Goal: Information Seeking & Learning: Learn about a topic

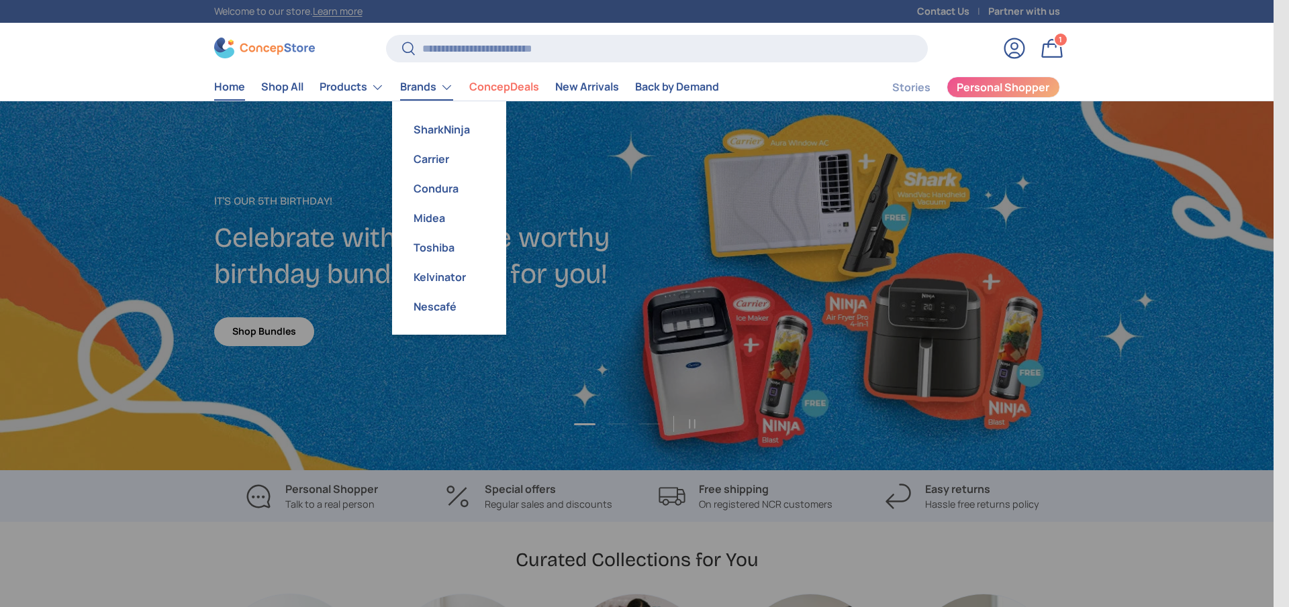
scroll to position [3472, 5487]
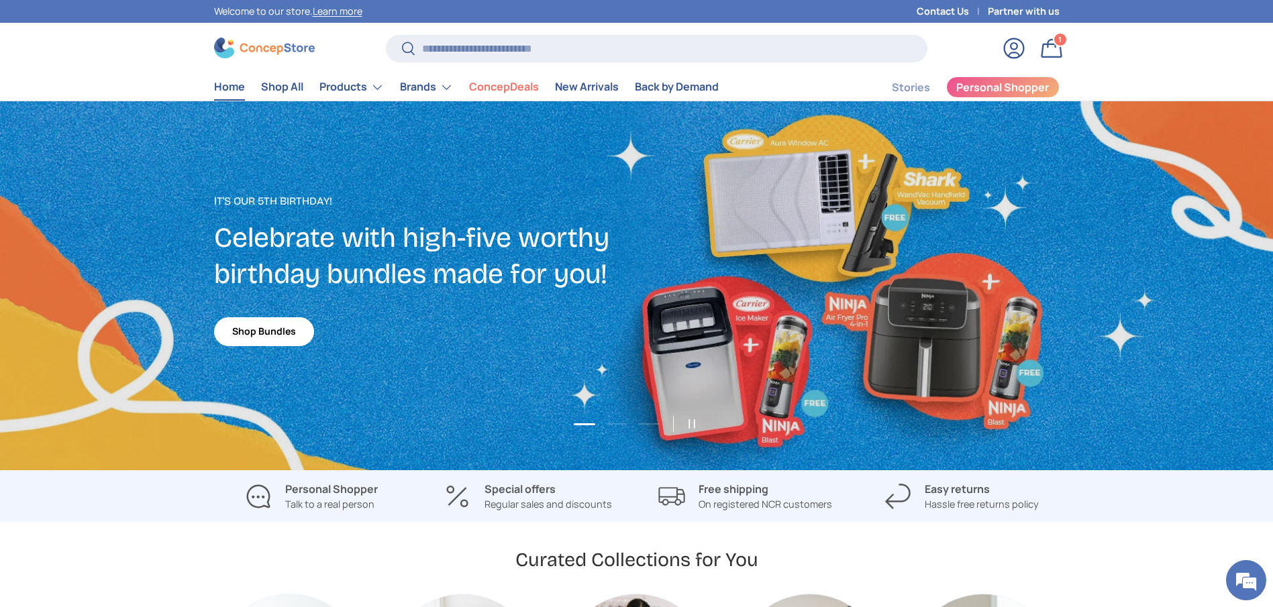
click at [362, 101] on store-header "Search Search Reset Log in Bag 1 1 item Menu Home Shop All Products Back Produc…" at bounding box center [636, 62] width 1273 height 79
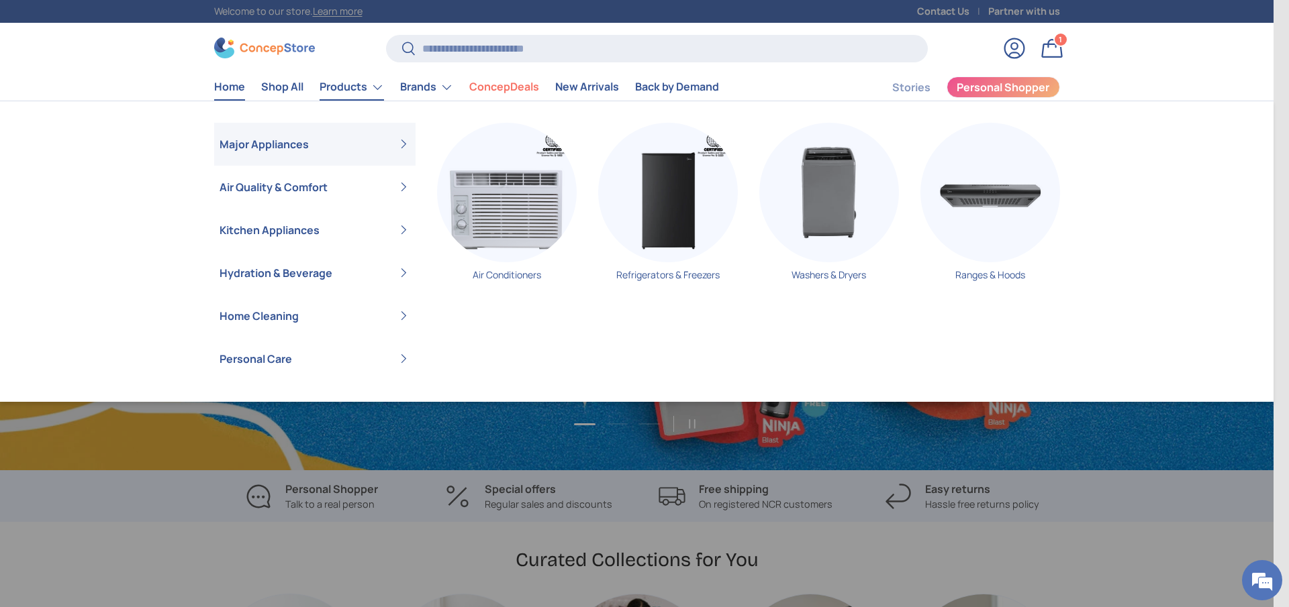
click at [359, 91] on link "Products" at bounding box center [351, 87] width 64 height 27
click at [489, 204] on img "Primary" at bounding box center [507, 193] width 140 height 140
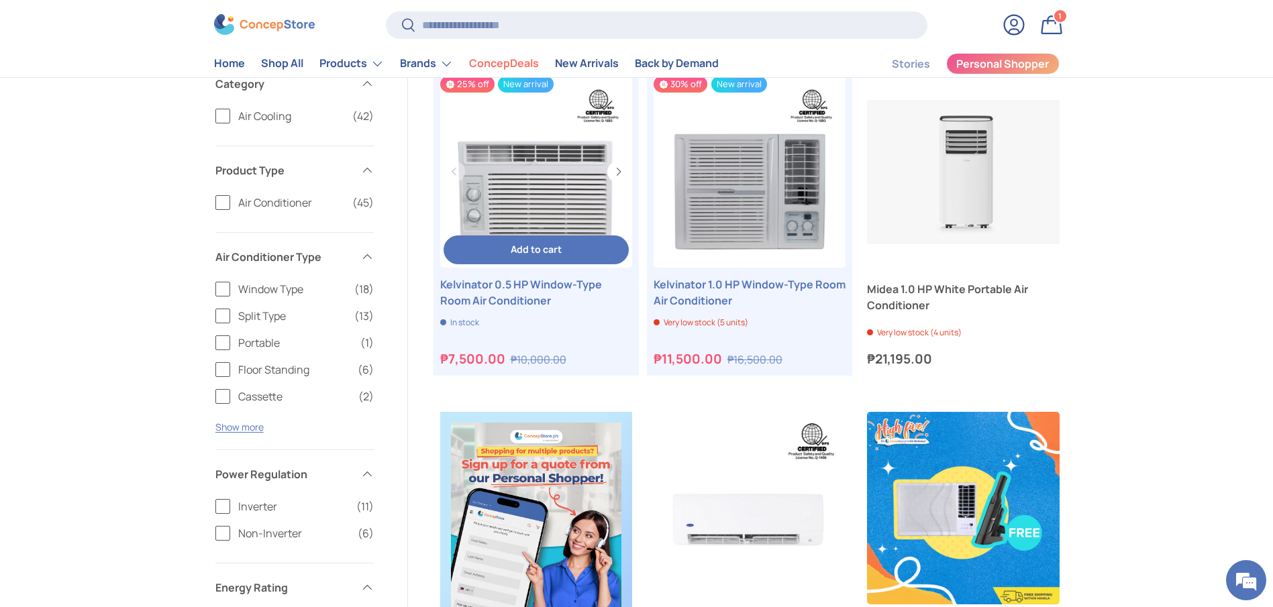
scroll to position [101, 0]
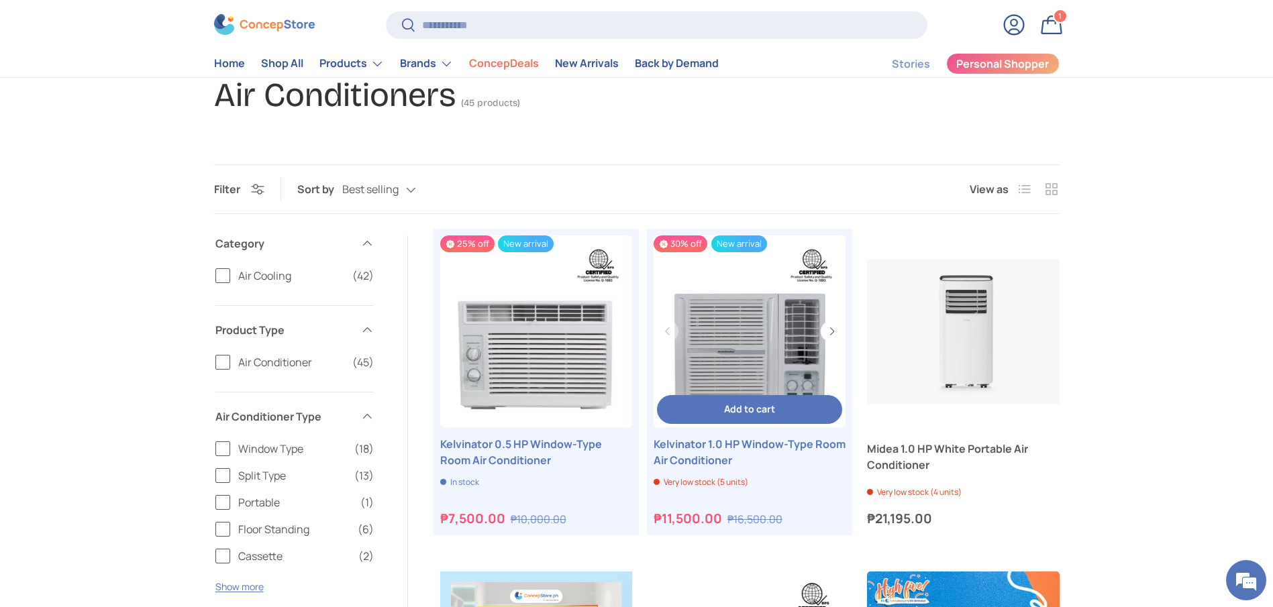
click at [706, 448] on link "Kelvinator 1.0 HP Window-Type Room Air Conditioner" at bounding box center [750, 452] width 192 height 32
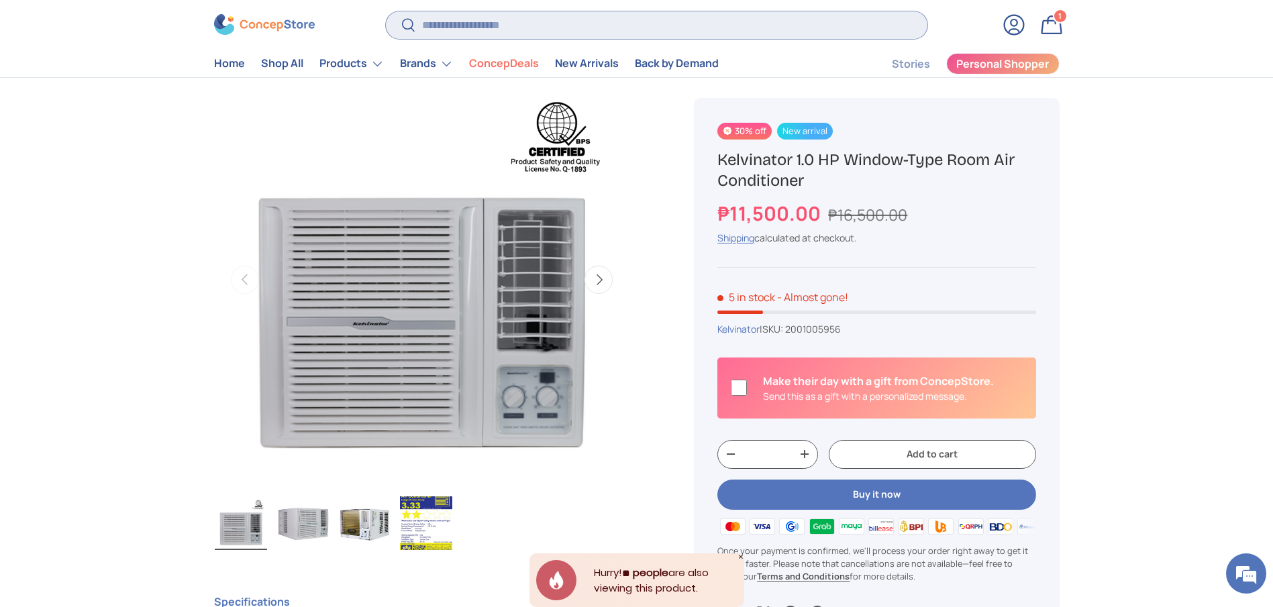
click at [612, 23] on input "Search" at bounding box center [656, 25] width 541 height 28
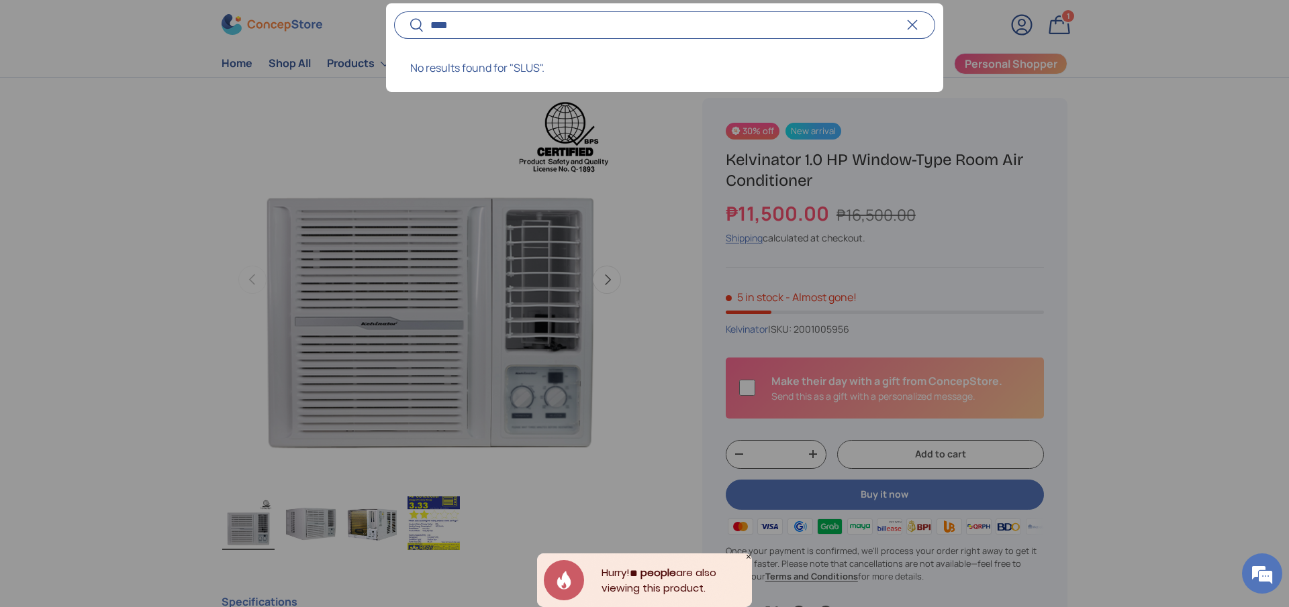
type input "****"
click at [799, 174] on div at bounding box center [644, 303] width 1289 height 607
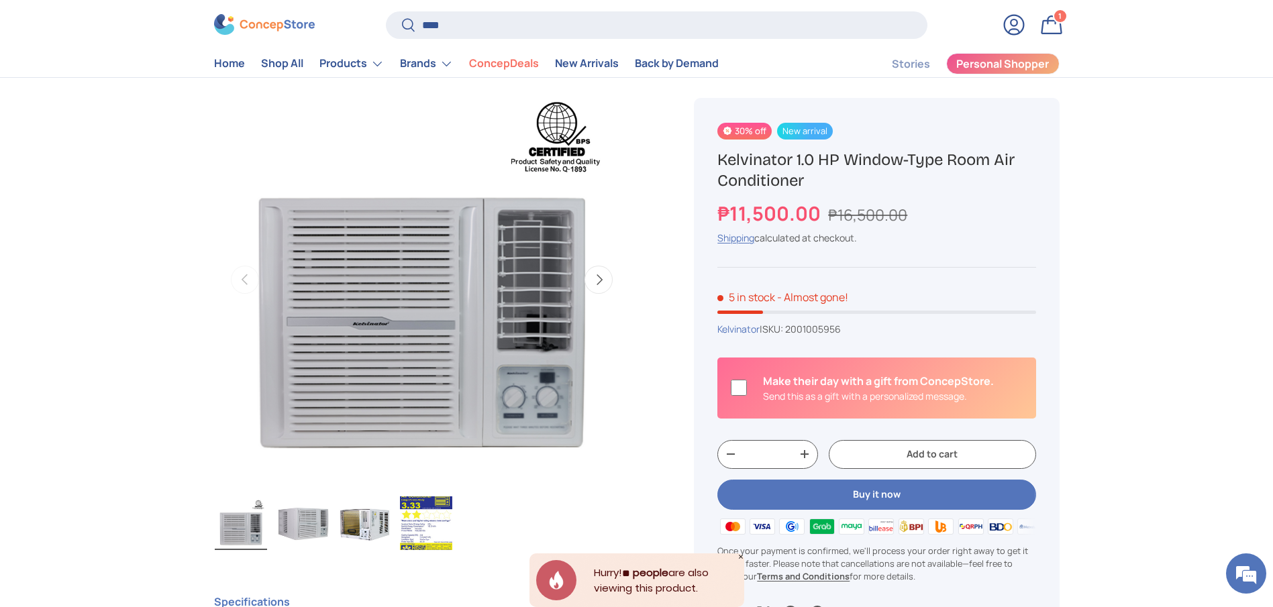
drag, startPoint x: 811, startPoint y: 179, endPoint x: 711, endPoint y: 158, distance: 101.5
click at [711, 158] on div "30% off New arrival Kelvinator 1.0 HP Window-Type Room Air Conditioner ₱11,500.…" at bounding box center [876, 371] width 365 height 547
copy h1 "Kelvinator 1.0 HP Window-Type Room Air Conditioner"
click at [995, 213] on div "₱11,500.00 ₱16,500.00" at bounding box center [876, 213] width 318 height 29
